Goal: Task Accomplishment & Management: Use online tool/utility

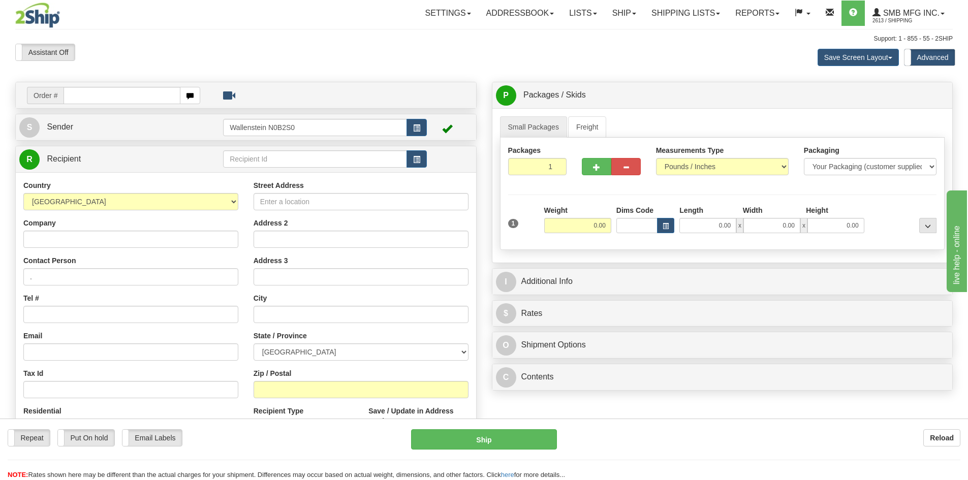
click at [338, 354] on select "ALBERTA BRITISH COLUMBIA MANITOBA NEW BRUNSWICK NEWFOUNDLAND NOVA SCOTIA NUNAVU…" at bounding box center [361, 351] width 215 height 17
select select "SK"
click at [254, 343] on select "ALBERTA BRITISH COLUMBIA MANITOBA NEW BRUNSWICK NEWFOUNDLAND NOVA SCOTIA NUNAVU…" at bounding box center [361, 351] width 215 height 17
click at [294, 162] on input "text" at bounding box center [315, 158] width 184 height 17
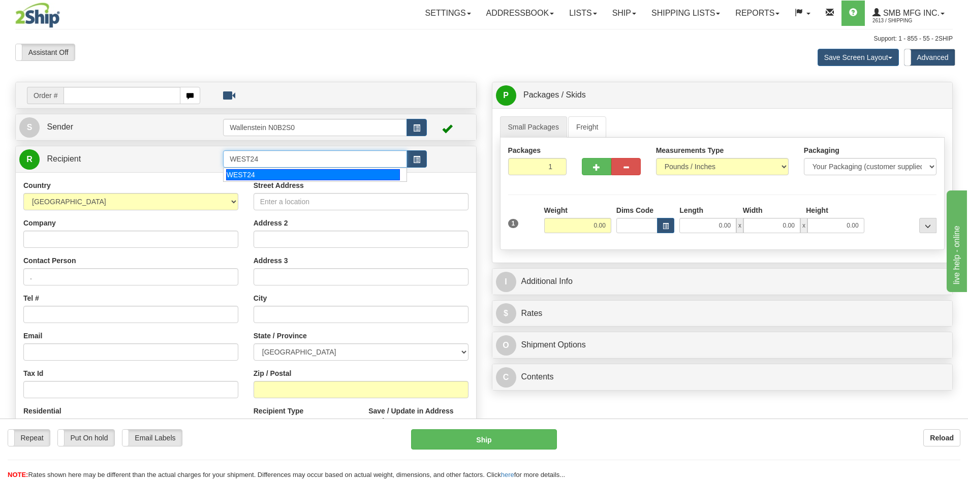
click at [277, 169] on div "WEST24" at bounding box center [313, 174] width 174 height 11
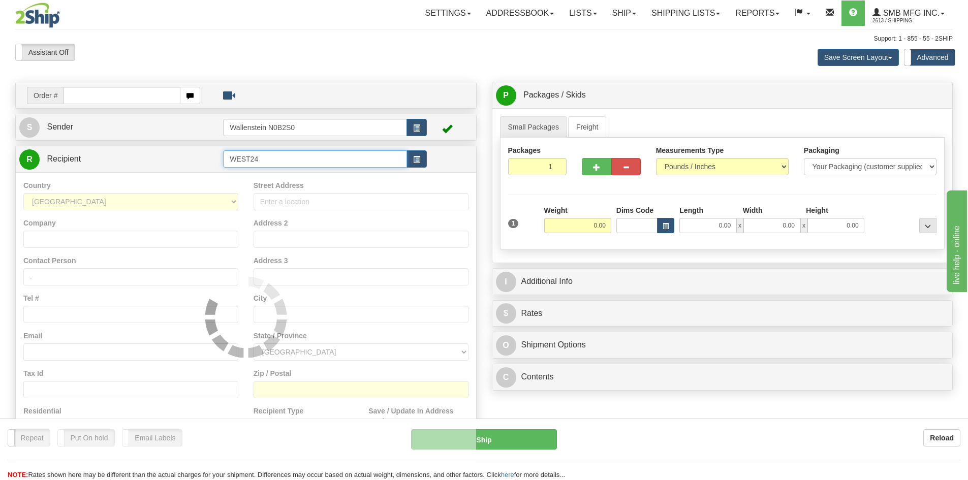
type input "WEST24"
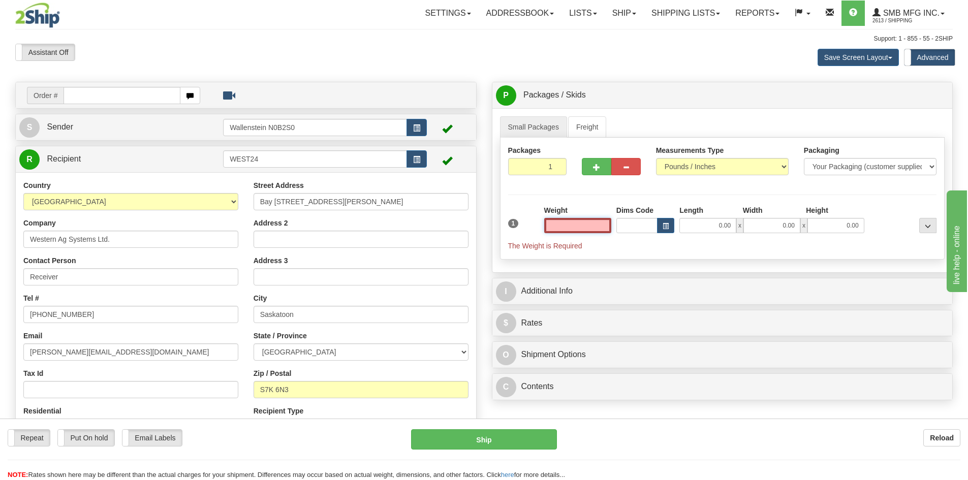
scroll to position [51, 0]
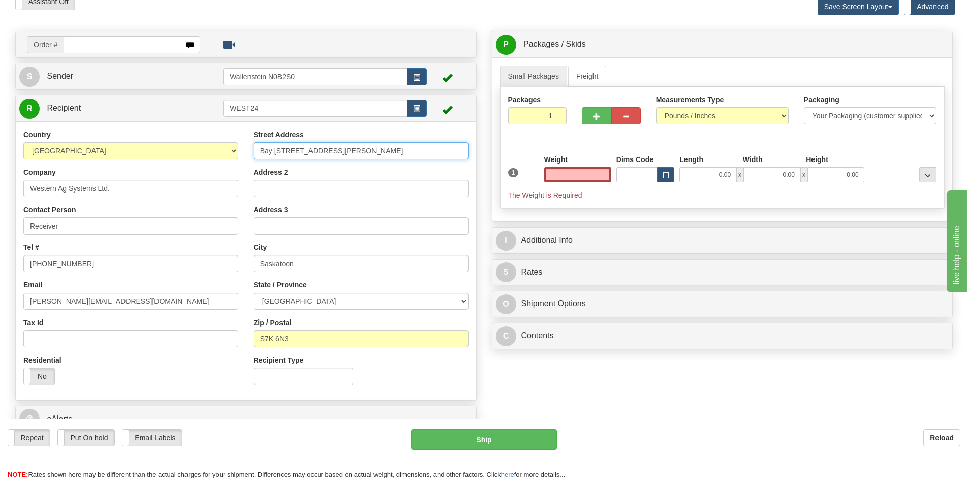
type input "0.00"
drag, startPoint x: 367, startPoint y: 152, endPoint x: 90, endPoint y: 130, distance: 277.8
click at [90, 130] on div "Country [GEOGRAPHIC_DATA] [GEOGRAPHIC_DATA] [GEOGRAPHIC_DATA] [GEOGRAPHIC_DATA]…" at bounding box center [246, 261] width 460 height 263
drag, startPoint x: 334, startPoint y: 150, endPoint x: 340, endPoint y: 150, distance: 5.6
click at [334, 150] on input "Bay [STREET_ADDRESS][PERSON_NAME]" at bounding box center [361, 150] width 215 height 17
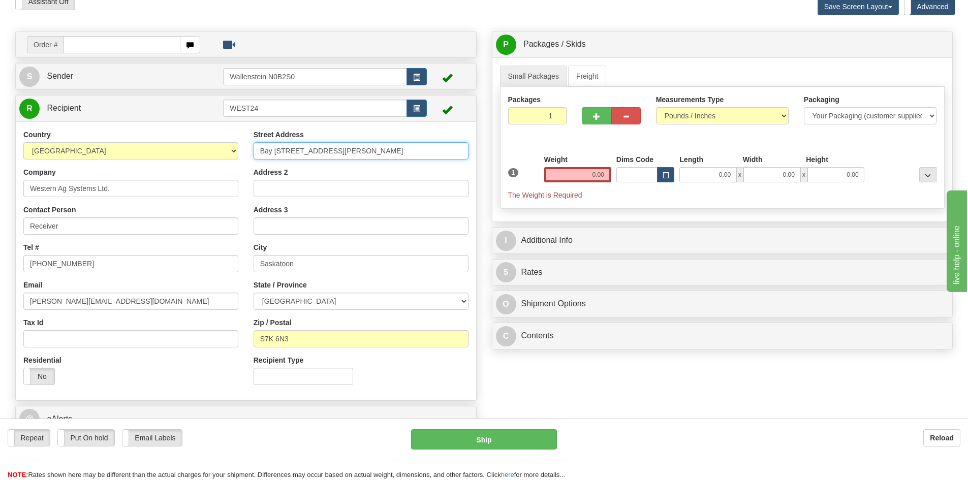
drag, startPoint x: 351, startPoint y: 150, endPoint x: 108, endPoint y: 135, distance: 243.4
click at [108, 135] on div "Country [GEOGRAPHIC_DATA] [GEOGRAPHIC_DATA] [GEOGRAPHIC_DATA] [GEOGRAPHIC_DATA]…" at bounding box center [246, 261] width 460 height 263
paste input "[STREET_ADDRESS]"
type input "[STREET_ADDRESS]"
drag, startPoint x: 299, startPoint y: 334, endPoint x: 126, endPoint y: 326, distance: 173.5
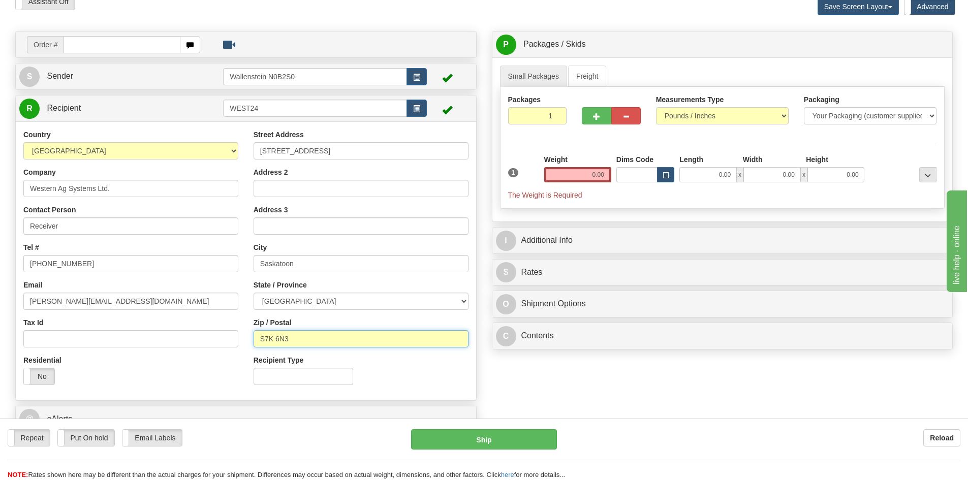
click at [126, 326] on div "Country [GEOGRAPHIC_DATA] [GEOGRAPHIC_DATA] [GEOGRAPHIC_DATA] [GEOGRAPHIC_DATA]…" at bounding box center [246, 261] width 460 height 263
paste input "1T9"
type input "S7K 1T9"
click at [575, 73] on link "Freight" at bounding box center [587, 76] width 39 height 21
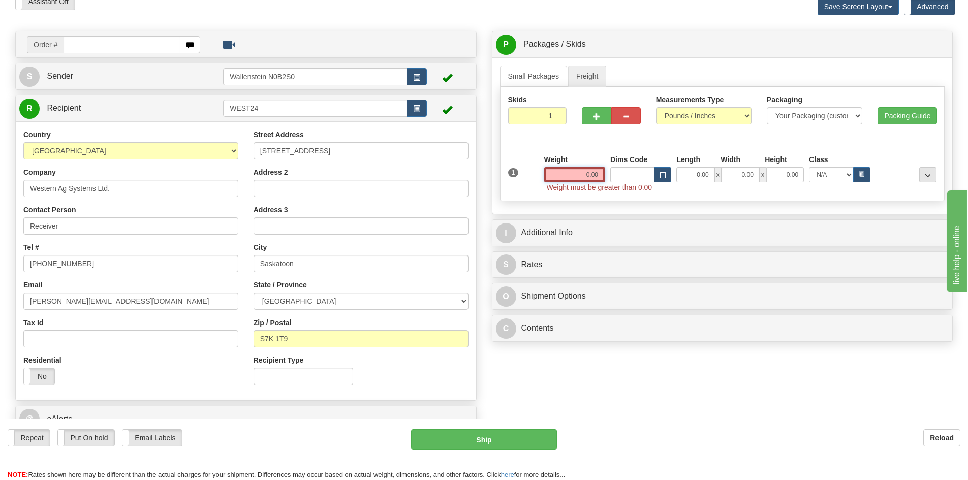
click at [576, 175] on input "0.00" at bounding box center [574, 174] width 61 height 15
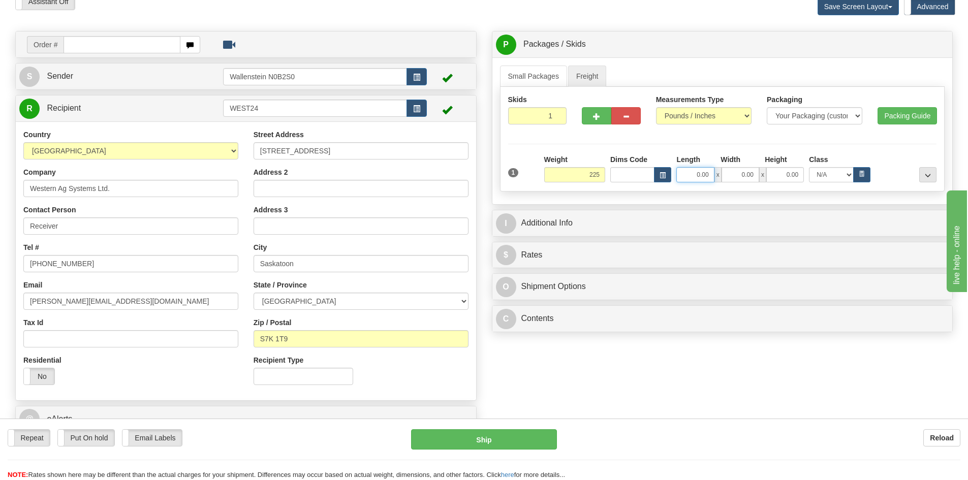
type input "225.00"
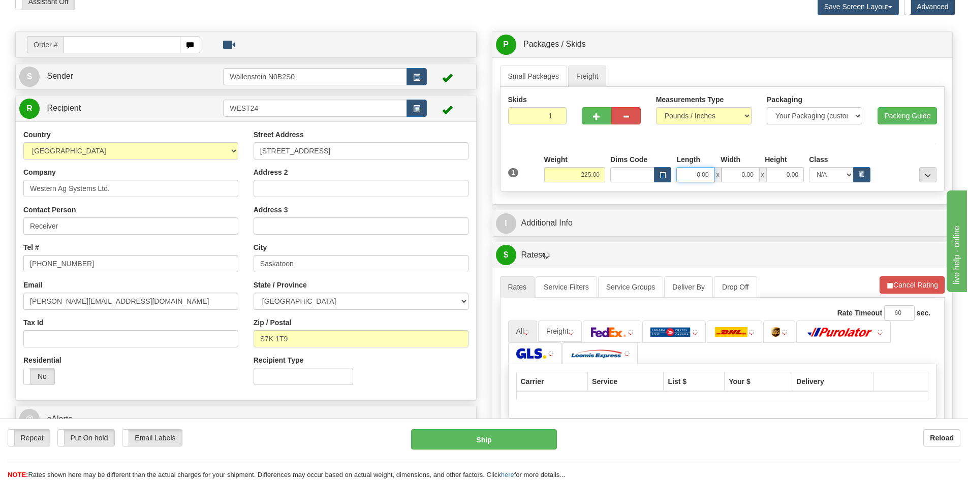
click at [692, 175] on input "0.00" at bounding box center [695, 174] width 38 height 15
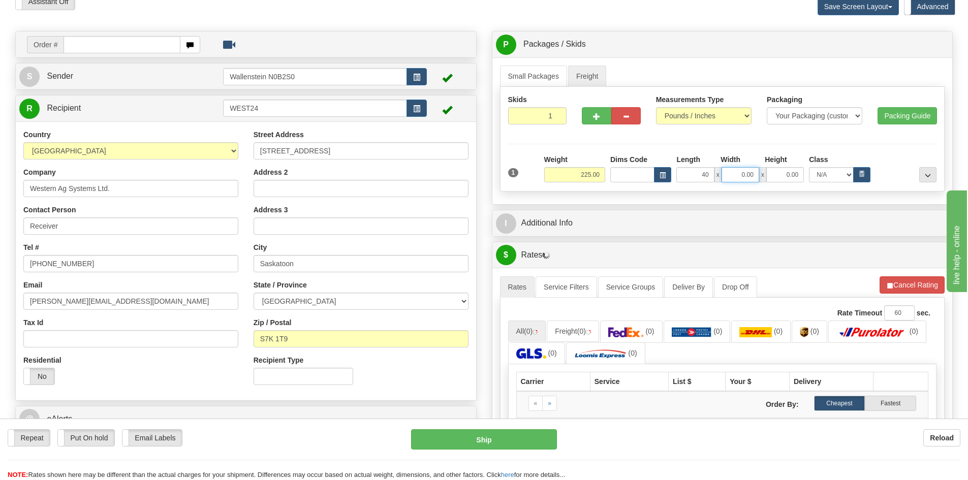
type input "40.00"
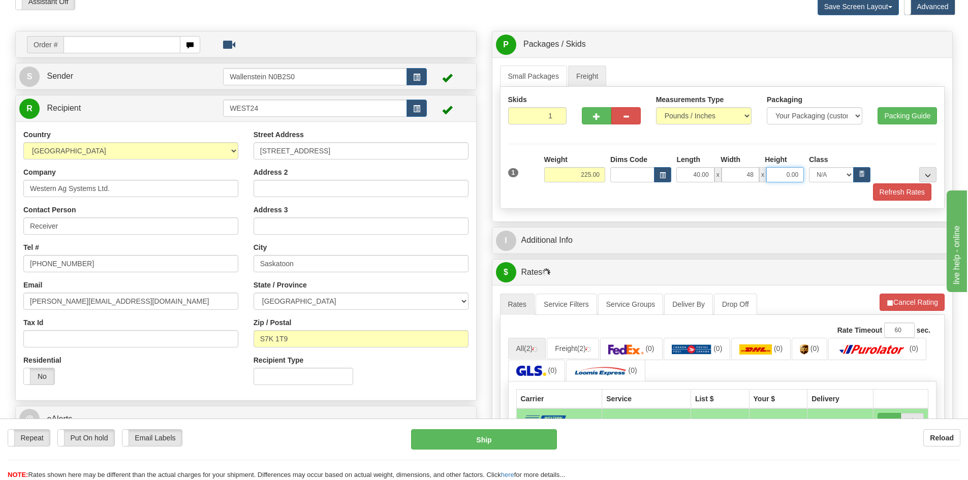
type input "48.00"
type input "25.00"
click at [895, 191] on button "Refresh Rates" at bounding box center [902, 191] width 58 height 17
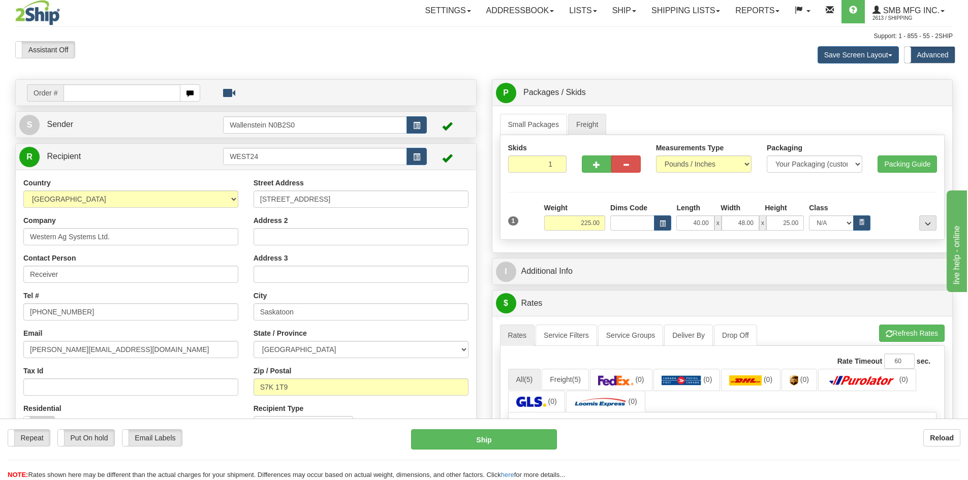
scroll to position [0, 0]
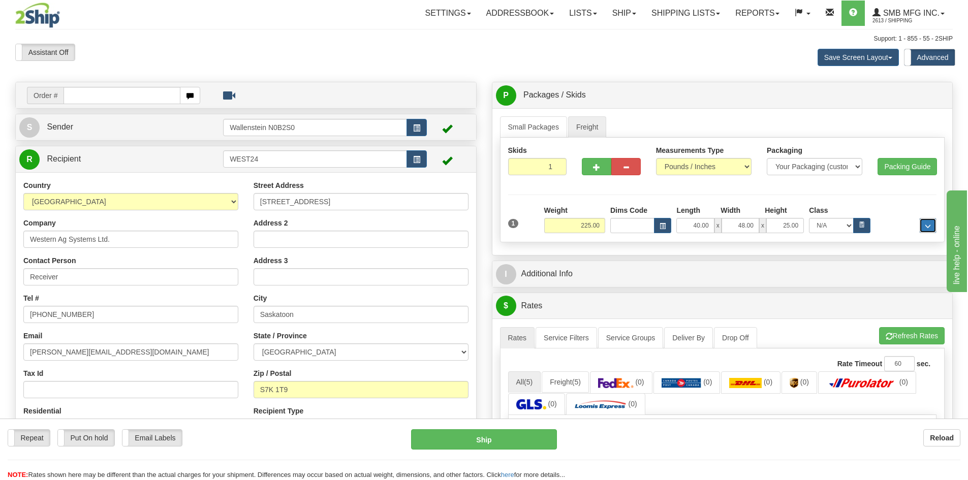
click at [934, 227] on button "..." at bounding box center [927, 225] width 17 height 15
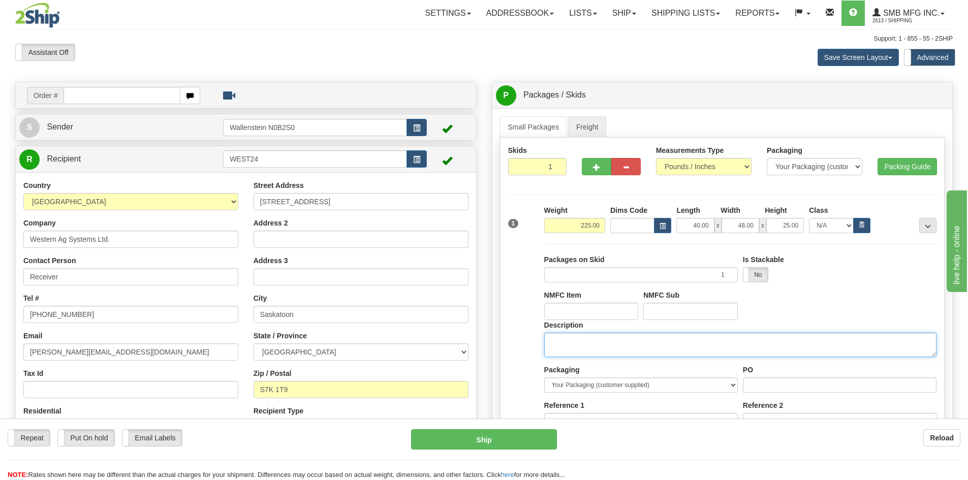
click at [580, 344] on textarea "Description" at bounding box center [740, 345] width 392 height 24
drag, startPoint x: 610, startPoint y: 344, endPoint x: 496, endPoint y: 341, distance: 113.4
click at [496, 341] on div "Small Packages Freight Packages 1 1 Measurements Type" at bounding box center [722, 318] width 460 height 420
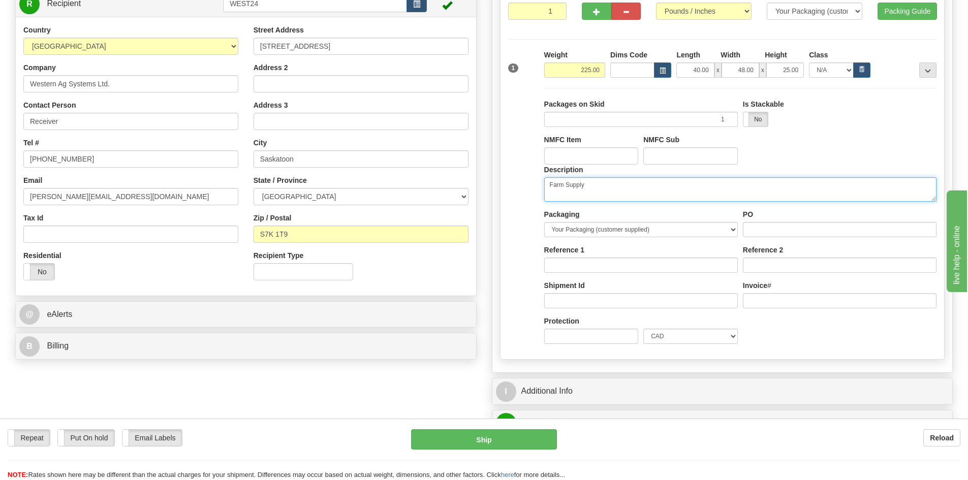
scroll to position [51, 0]
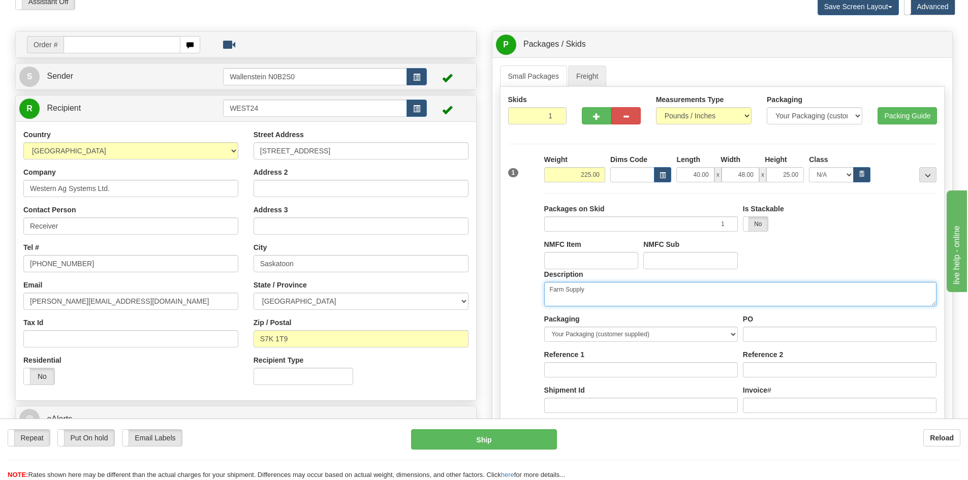
type textarea "Farm Supply"
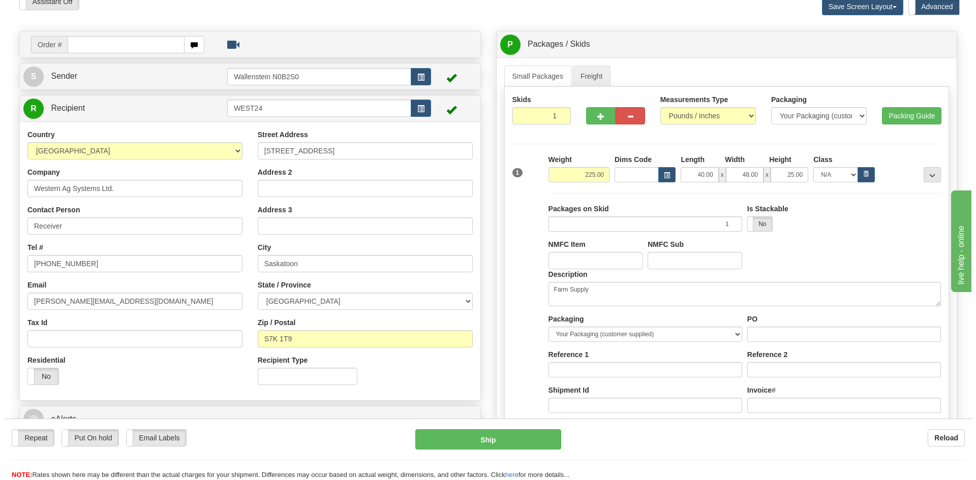
scroll to position [254, 0]
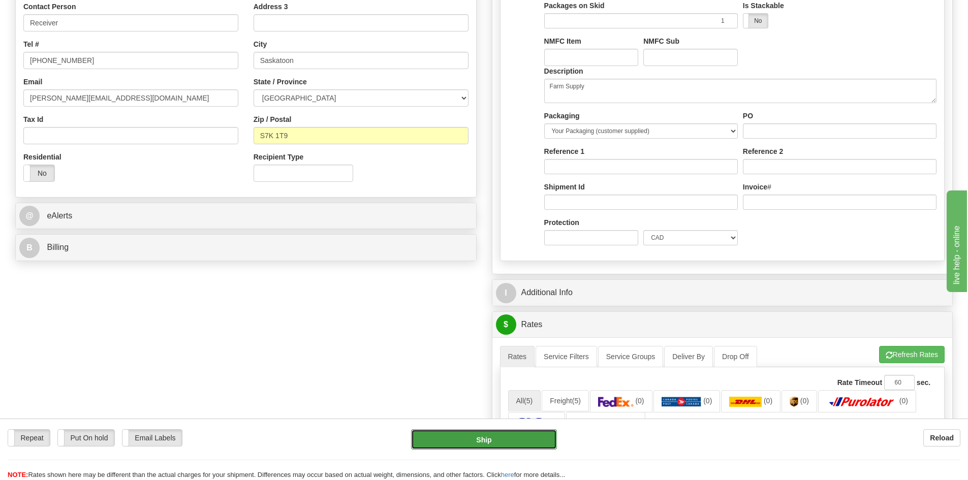
click at [521, 444] on button "Ship" at bounding box center [484, 439] width 146 height 20
type input "INTERMODAL"
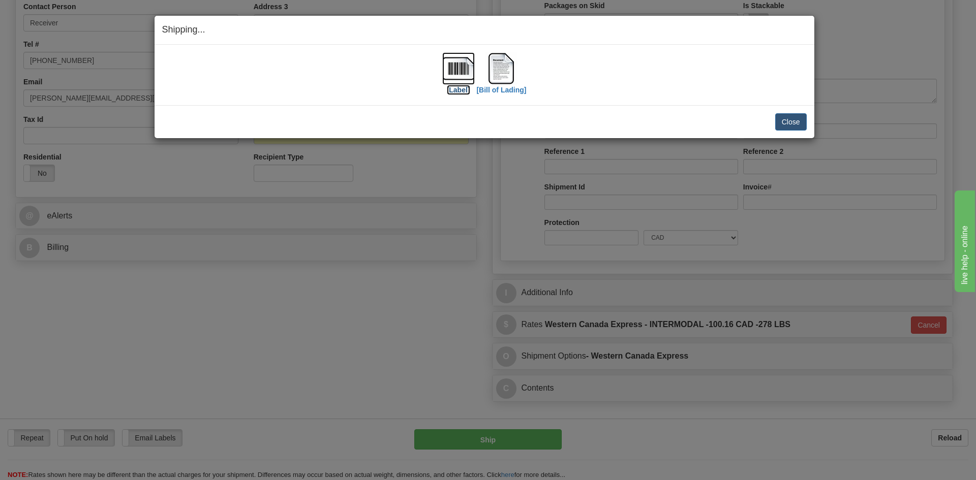
click at [463, 94] on label "[Label]" at bounding box center [458, 90] width 23 height 10
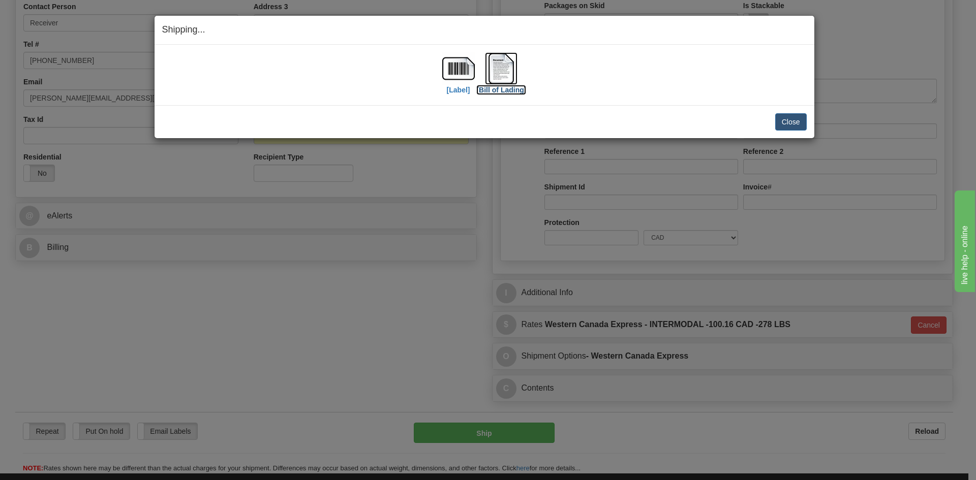
click at [510, 88] on label "[Bill of Lading]" at bounding box center [501, 90] width 50 height 10
click at [505, 82] on img at bounding box center [501, 68] width 33 height 33
click at [502, 90] on label "[Bill of Lading]" at bounding box center [501, 90] width 50 height 10
